Goal: Information Seeking & Learning: Learn about a topic

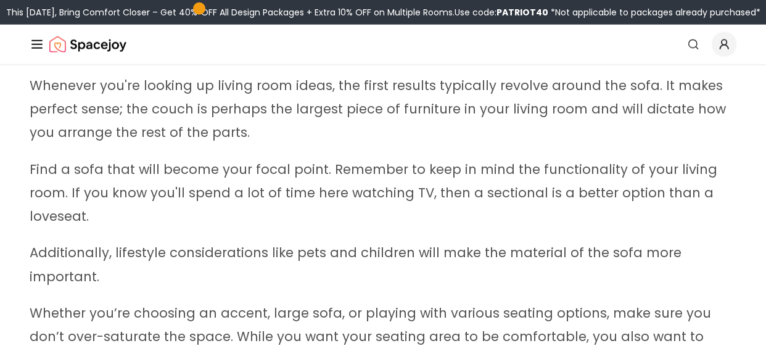
scroll to position [2967, 0]
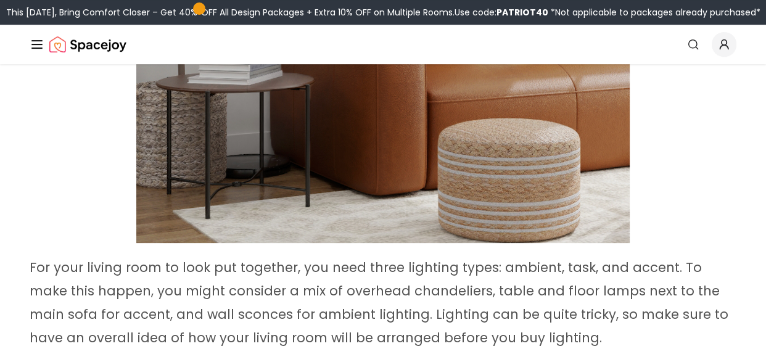
scroll to position [4500, 0]
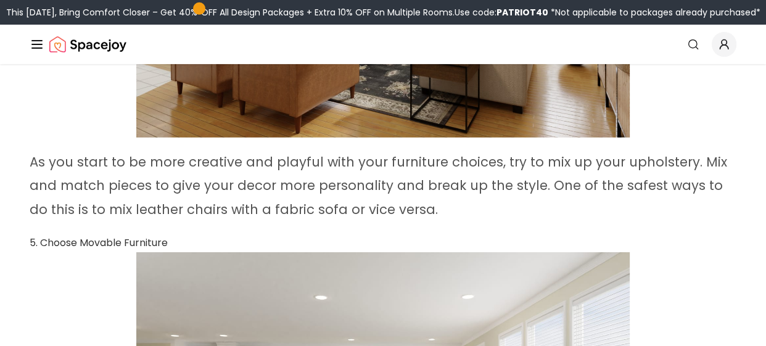
scroll to position [7870, 0]
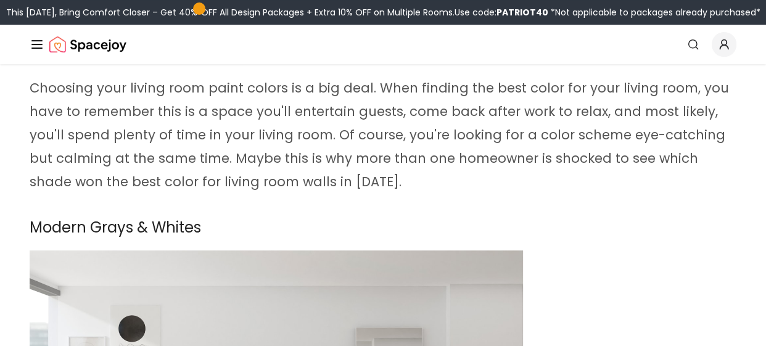
click at [677, 191] on span "Choosing your living room paint colors is a big deal. When finding the best col…" at bounding box center [379, 135] width 699 height 112
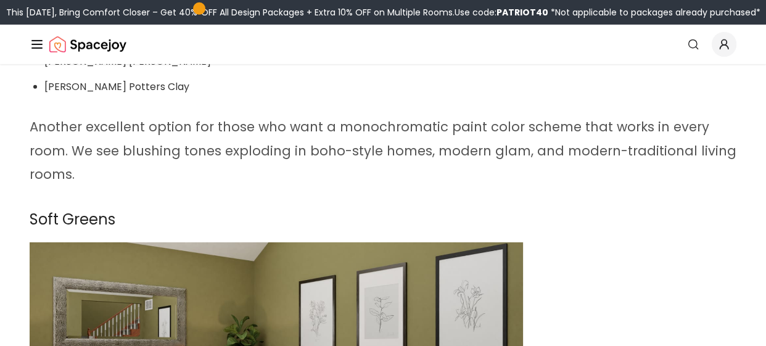
scroll to position [3466, 0]
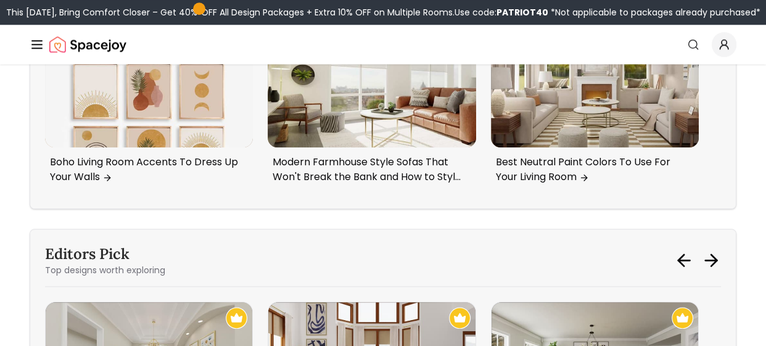
scroll to position [5268, 0]
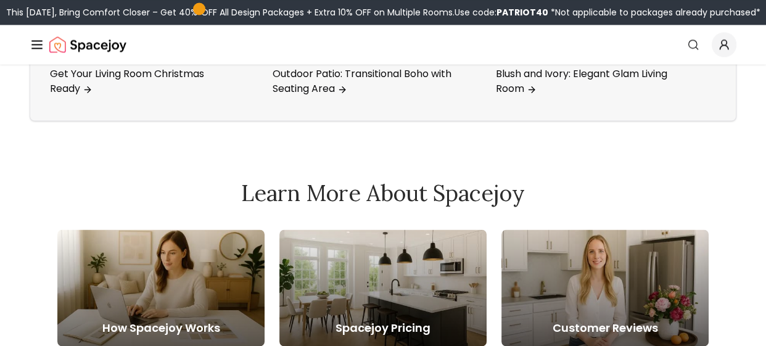
scroll to position [6217, 0]
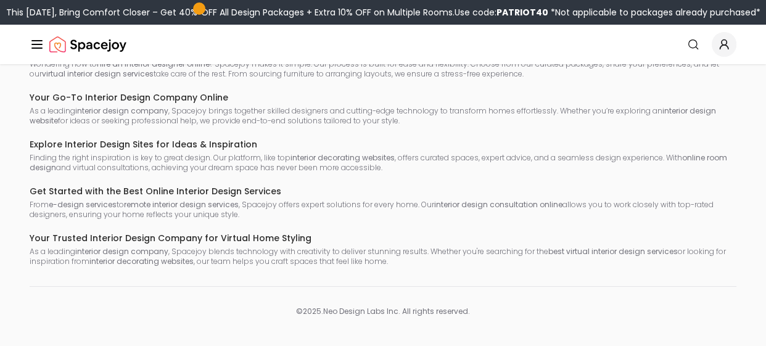
scroll to position [8557, 0]
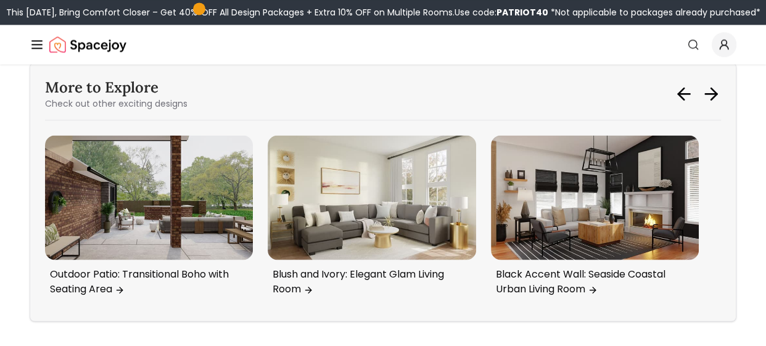
scroll to position [6031, 0]
